Goal: Find specific page/section: Find specific page/section

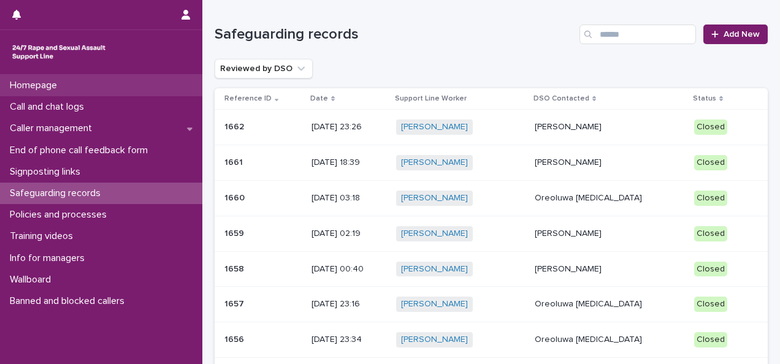
click at [124, 84] on div "Homepage" at bounding box center [101, 85] width 202 height 21
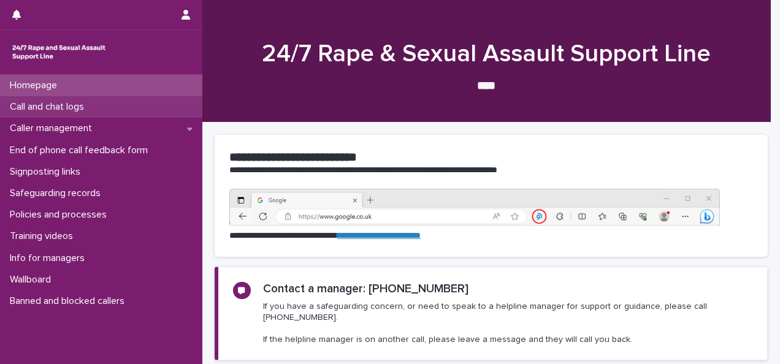
click at [121, 106] on div "Call and chat logs" at bounding box center [101, 106] width 202 height 21
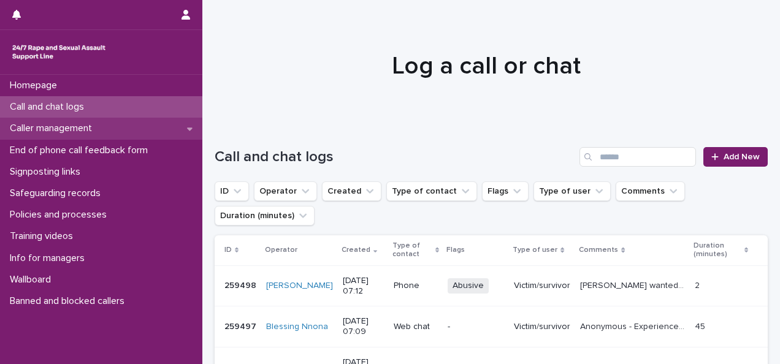
click at [91, 135] on div "Caller management" at bounding box center [101, 128] width 202 height 21
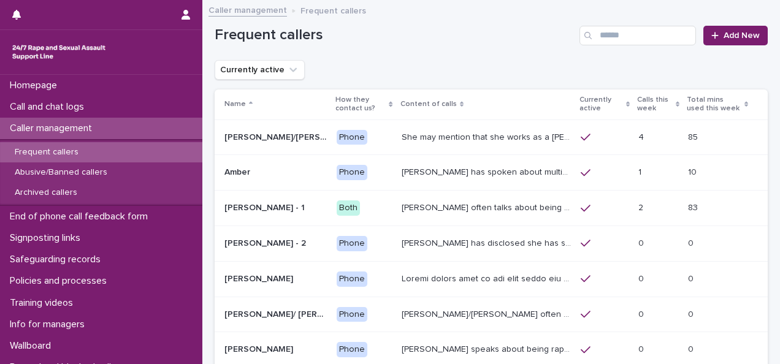
click at [85, 155] on div "Frequent callers" at bounding box center [101, 152] width 202 height 20
click at [645, 37] on input "Search" at bounding box center [638, 36] width 117 height 20
type input "*****"
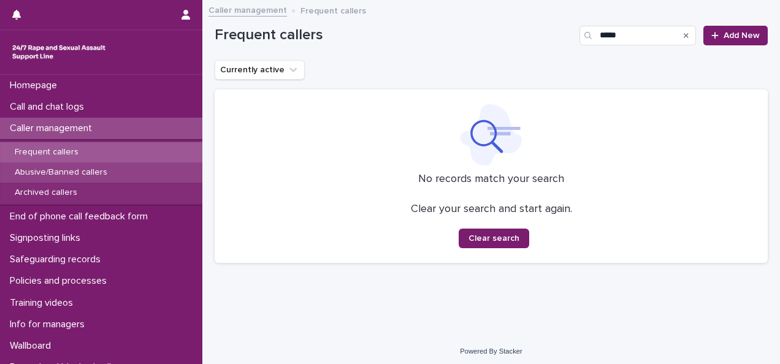
click at [93, 175] on p "Abusive/Banned callers" at bounding box center [61, 173] width 112 height 10
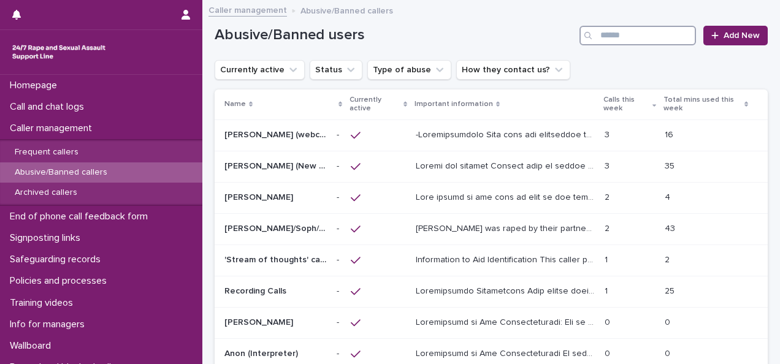
click at [605, 38] on input "Search" at bounding box center [638, 36] width 117 height 20
click at [261, 131] on p "[PERSON_NAME] (webchat)" at bounding box center [277, 134] width 105 height 13
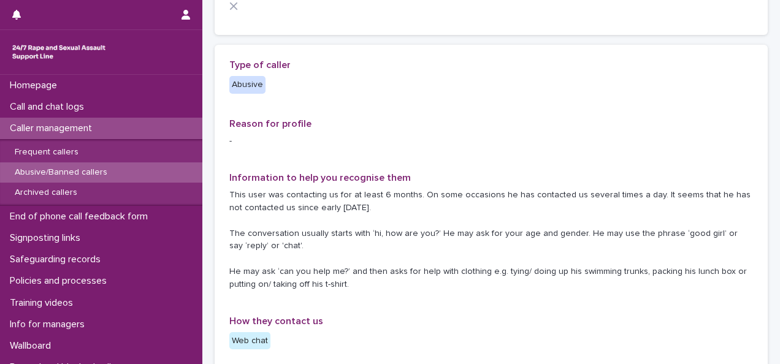
scroll to position [184, 0]
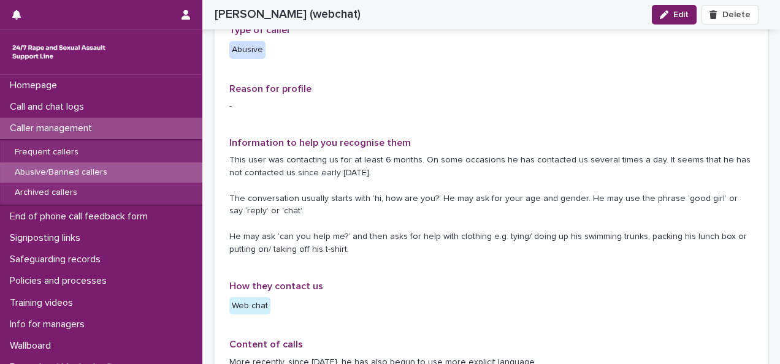
drag, startPoint x: 479, startPoint y: 144, endPoint x: 480, endPoint y: 164, distance: 20.9
